Goal: Go to known website: Access a specific website the user already knows

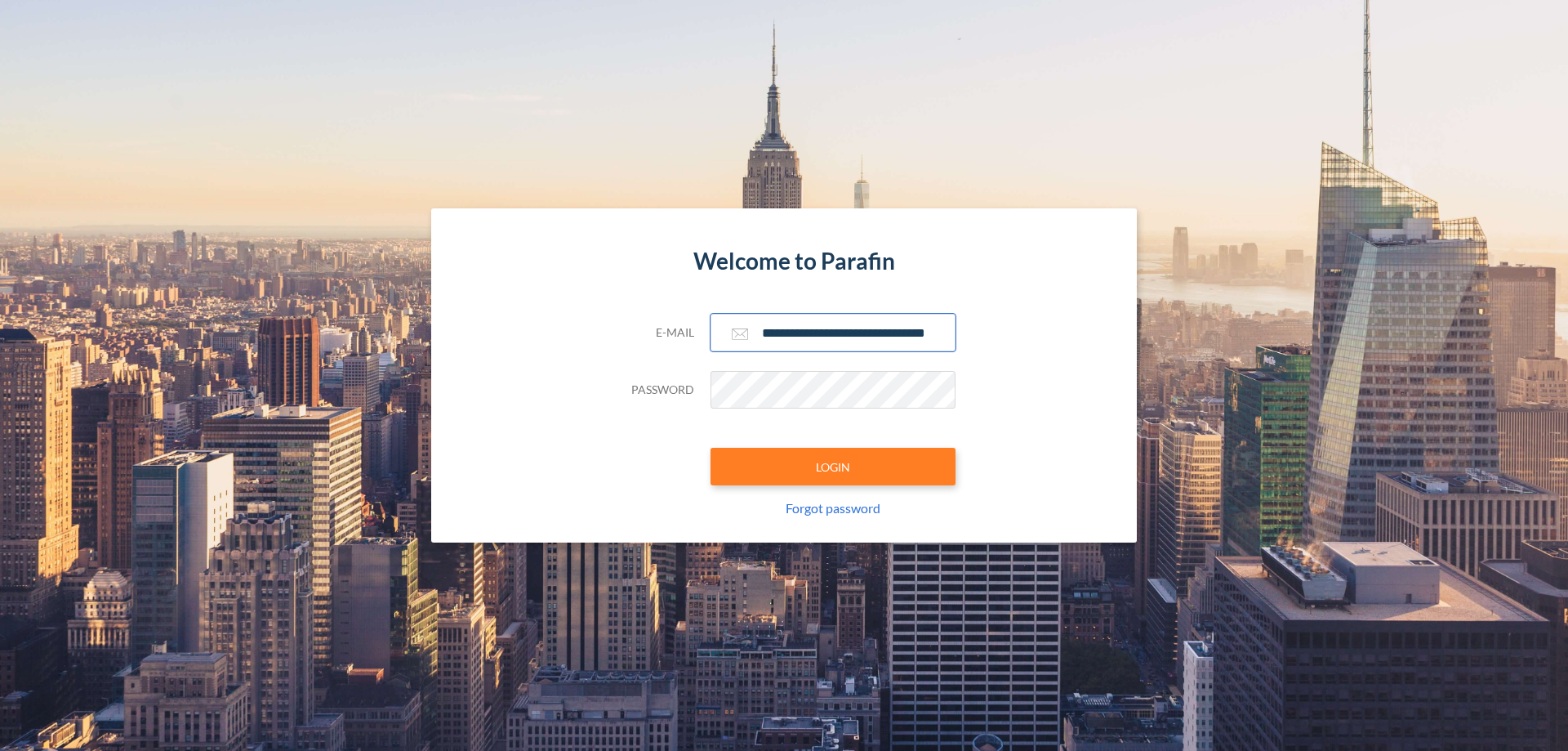
scroll to position [0, 26]
type input "**********"
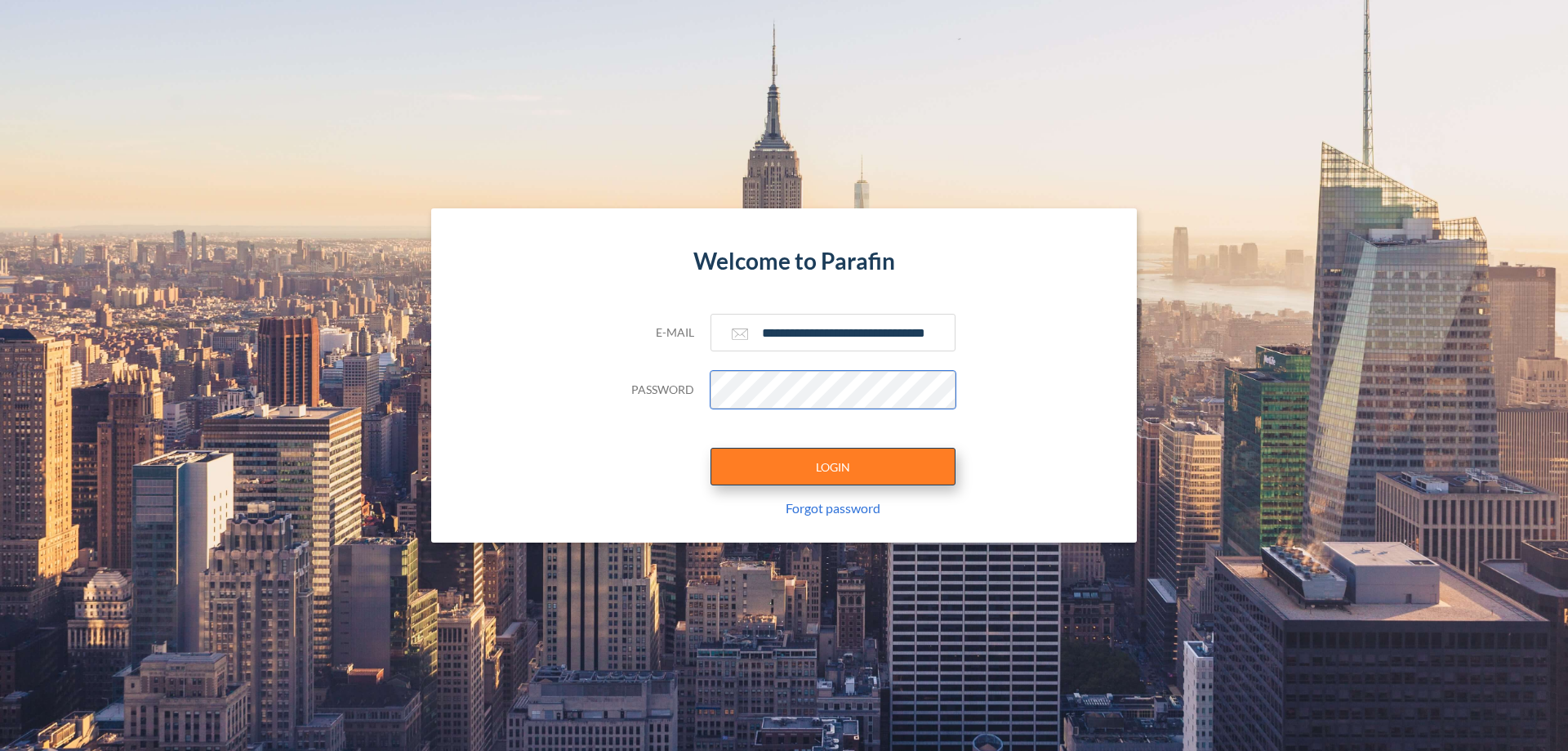
scroll to position [0, 0]
click at [833, 467] on button "LOGIN" at bounding box center [832, 467] width 245 height 38
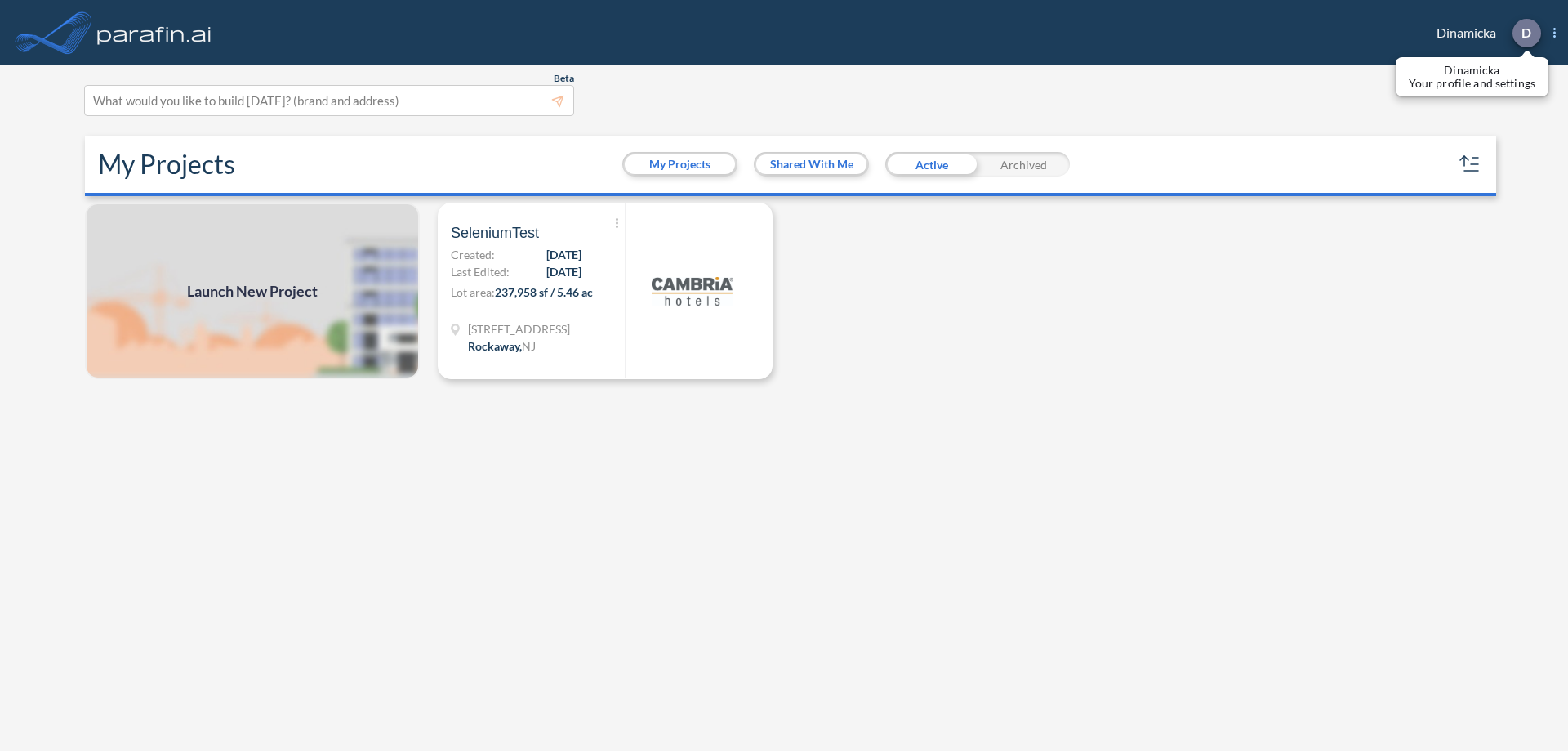
click at [1525, 33] on p "D" at bounding box center [1526, 32] width 10 height 15
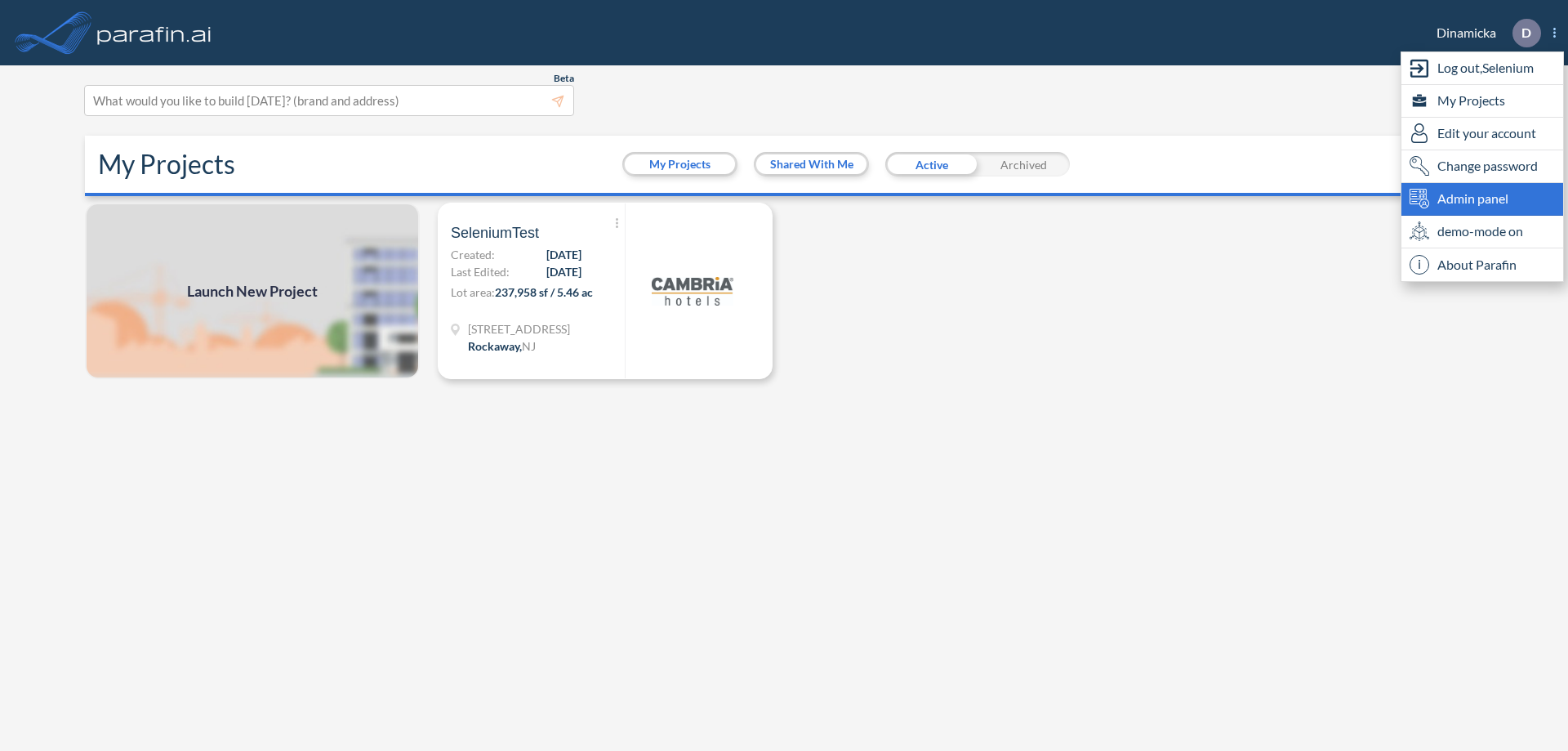
click at [1483, 199] on span "Admin panel" at bounding box center [1473, 199] width 71 height 20
